Goal: Find specific page/section: Find specific page/section

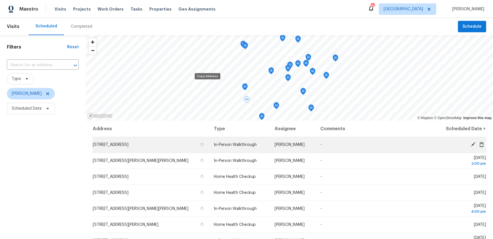
scroll to position [59, 0]
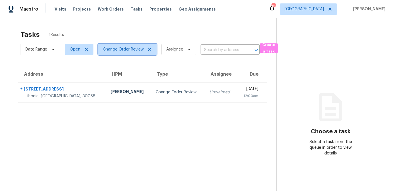
click at [148, 48] on icon at bounding box center [149, 49] width 5 height 5
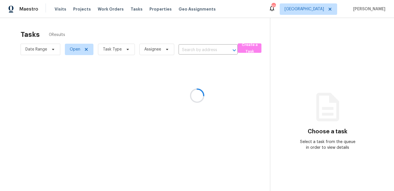
click at [127, 51] on div at bounding box center [197, 95] width 394 height 191
click at [127, 49] on icon at bounding box center [128, 49] width 2 height 1
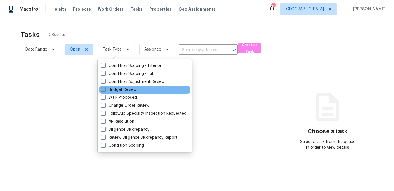
click at [103, 91] on span at bounding box center [103, 89] width 5 height 5
click at [103, 91] on input "Budget Review" at bounding box center [103, 89] width 4 height 4
checkbox input "true"
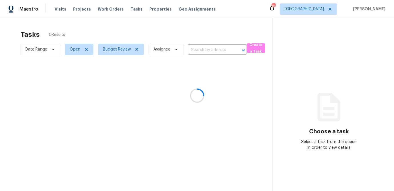
click at [109, 10] on div at bounding box center [197, 95] width 394 height 191
click at [109, 26] on div at bounding box center [197, 95] width 394 height 191
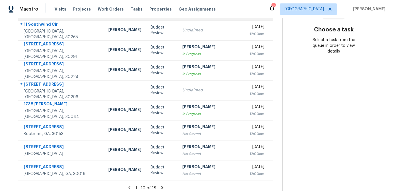
scroll to position [106, 0]
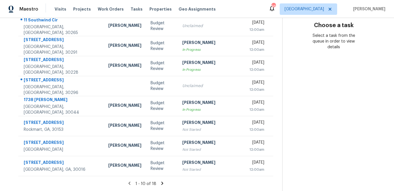
click at [161, 182] on icon at bounding box center [162, 183] width 2 height 3
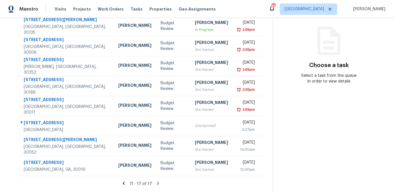
scroll to position [0, 0]
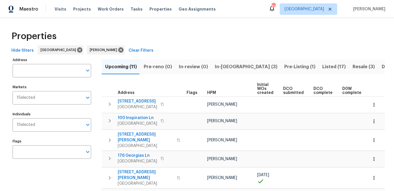
scroll to position [0, 80]
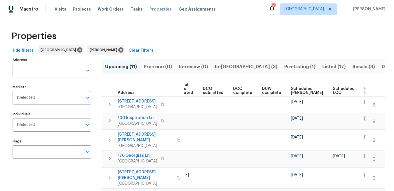
click at [154, 10] on span "Properties" at bounding box center [160, 9] width 22 height 6
click at [118, 49] on icon at bounding box center [121, 50] width 6 height 6
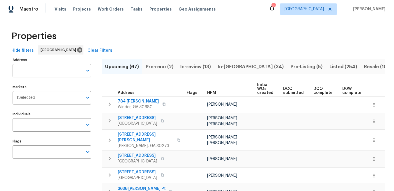
click at [45, 72] on input "Address" at bounding box center [48, 70] width 70 height 13
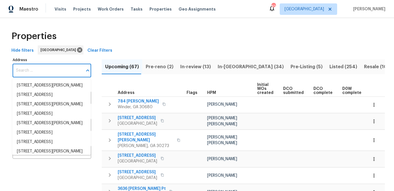
paste input "[STREET_ADDRESS]."
type input "[STREET_ADDRESS]."
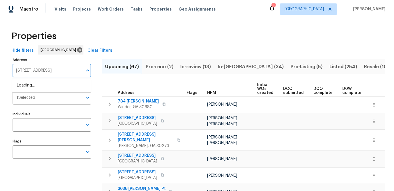
scroll to position [0, 4]
click at [41, 83] on li "[STREET_ADDRESS]" at bounding box center [51, 85] width 79 height 9
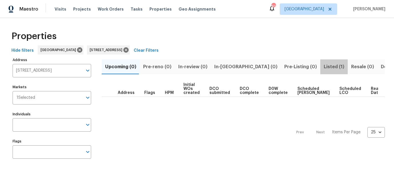
click at [324, 66] on span "Listed (1)" at bounding box center [334, 67] width 21 height 8
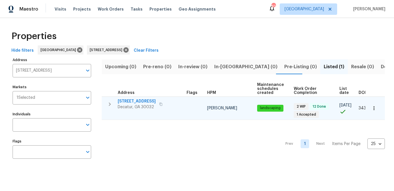
click at [128, 97] on td "[STREET_ADDRESS]" at bounding box center [143, 104] width 83 height 15
click at [128, 101] on span "[STREET_ADDRESS]" at bounding box center [137, 102] width 38 height 6
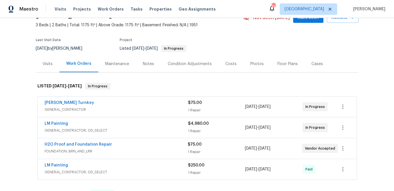
scroll to position [42, 0]
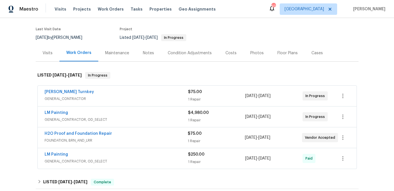
click at [84, 117] on span "GENERAL_CONTRACTOR, OD_SELECT" at bounding box center [116, 120] width 143 height 6
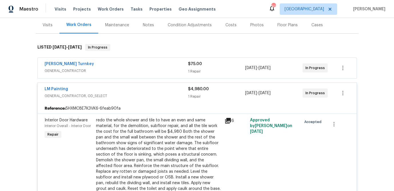
scroll to position [71, 0]
